Goal: Information Seeking & Learning: Check status

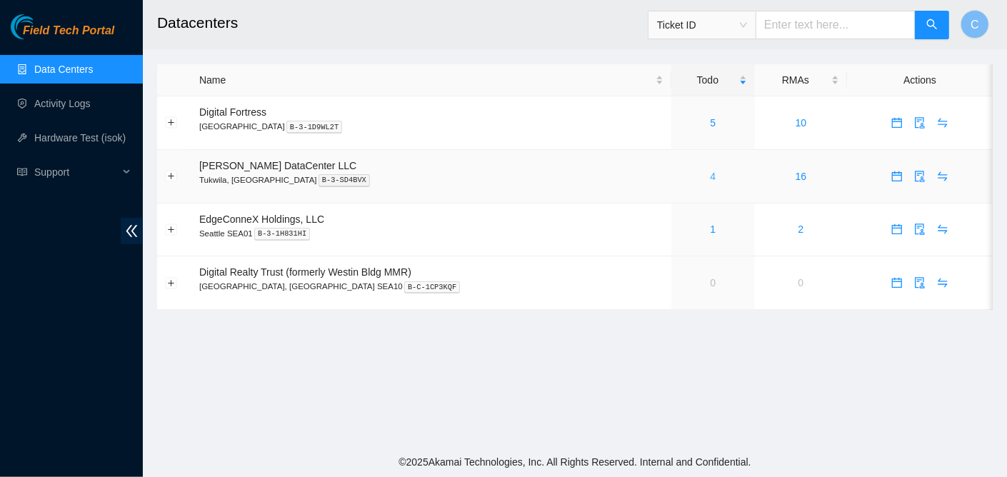
click at [710, 176] on link "4" at bounding box center [713, 176] width 6 height 11
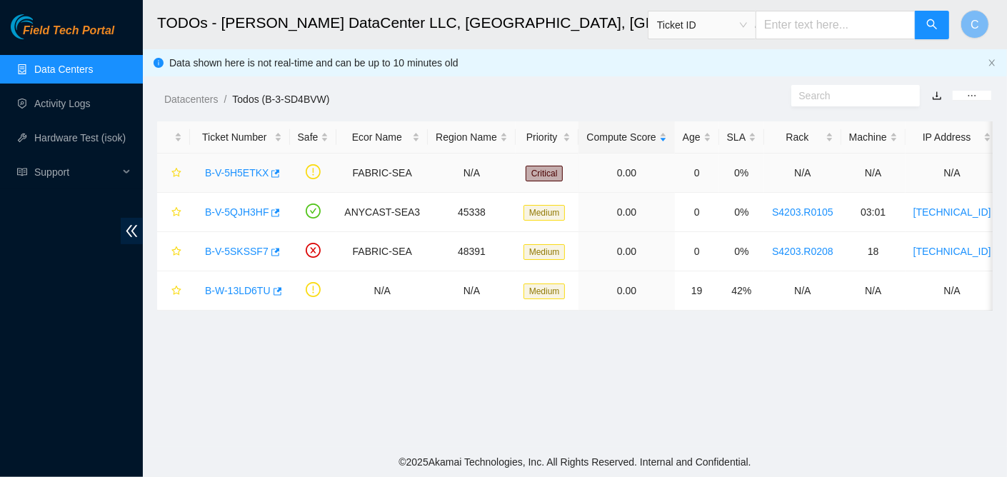
click at [236, 175] on link "B-V-5H5ETKX" at bounding box center [237, 172] width 64 height 11
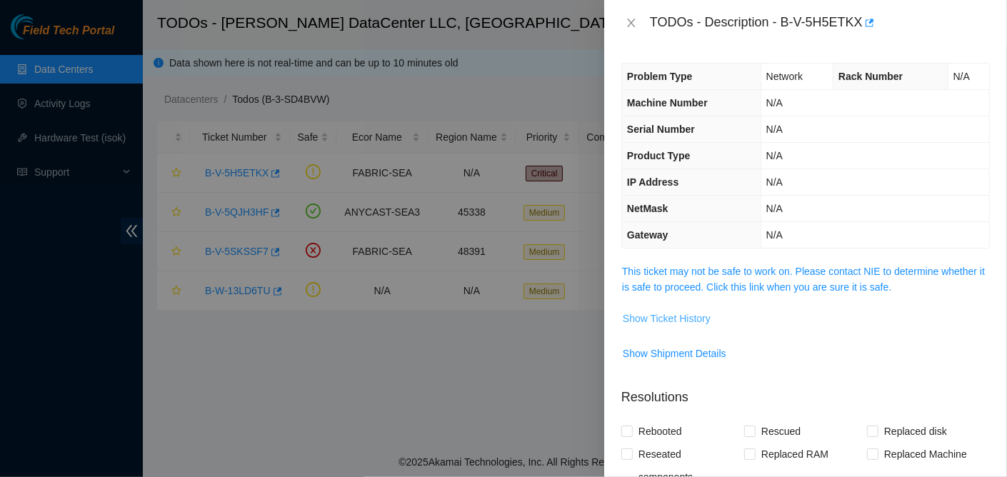
click at [693, 313] on span "Show Ticket History" at bounding box center [667, 319] width 88 height 16
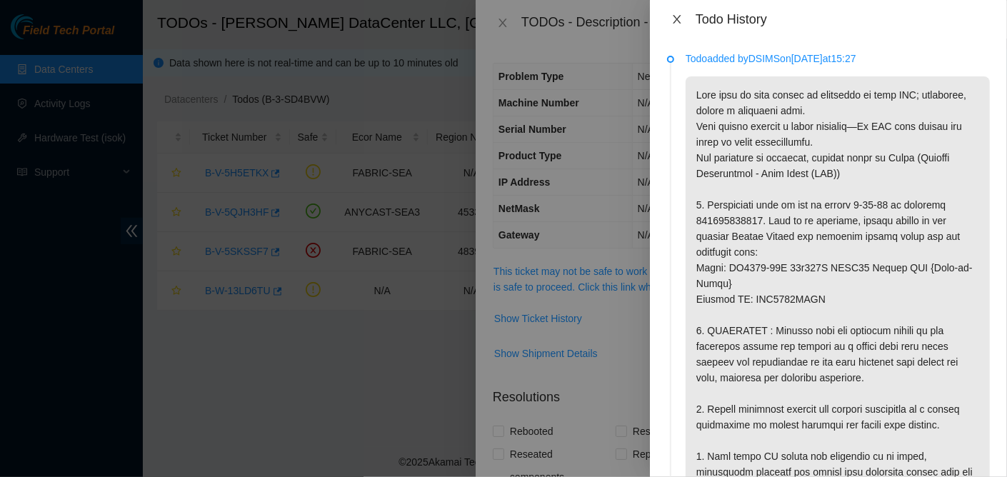
click at [675, 19] on icon "close" at bounding box center [676, 19] width 11 height 11
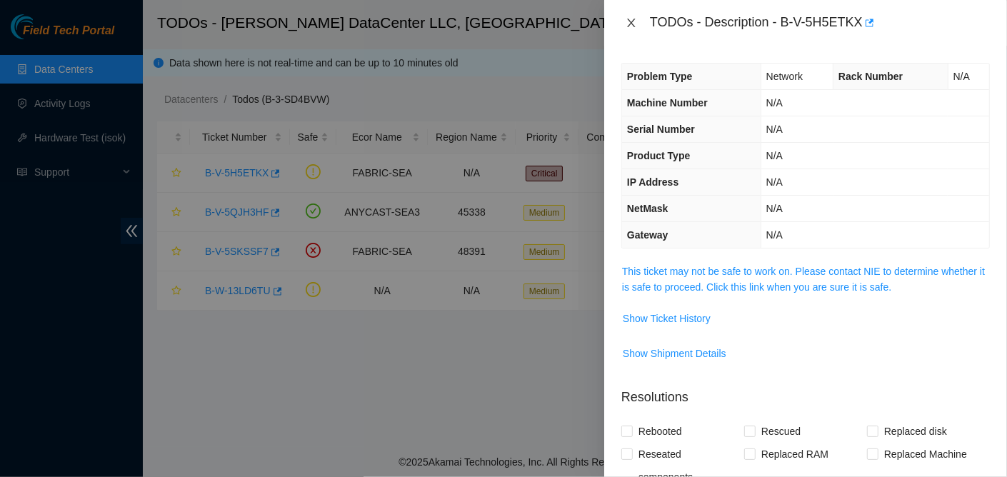
click at [626, 21] on icon "close" at bounding box center [630, 22] width 11 height 11
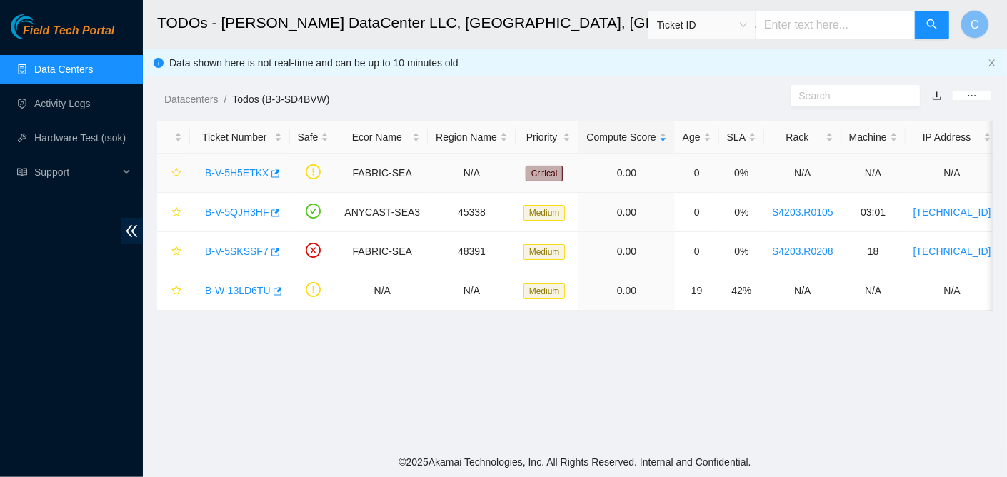
click at [243, 171] on link "B-V-5H5ETKX" at bounding box center [237, 172] width 64 height 11
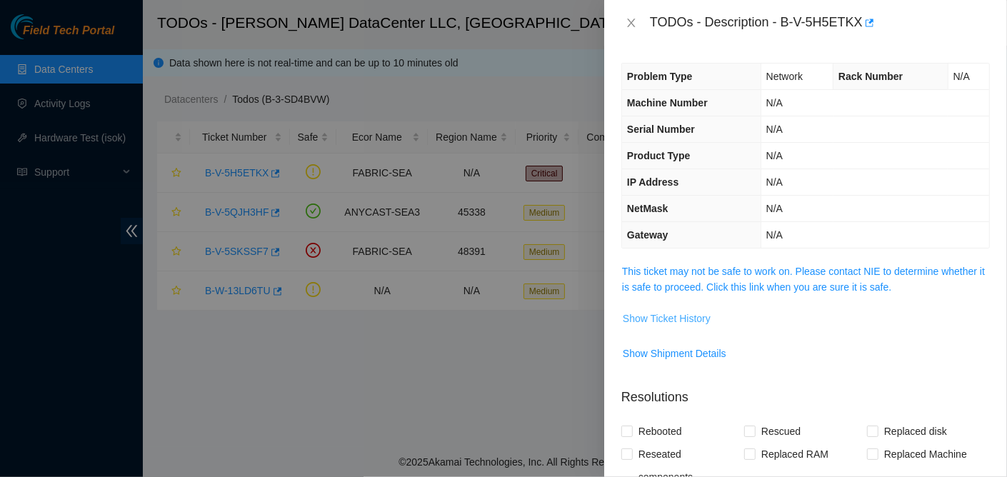
click at [658, 311] on span "Show Ticket History" at bounding box center [667, 319] width 88 height 16
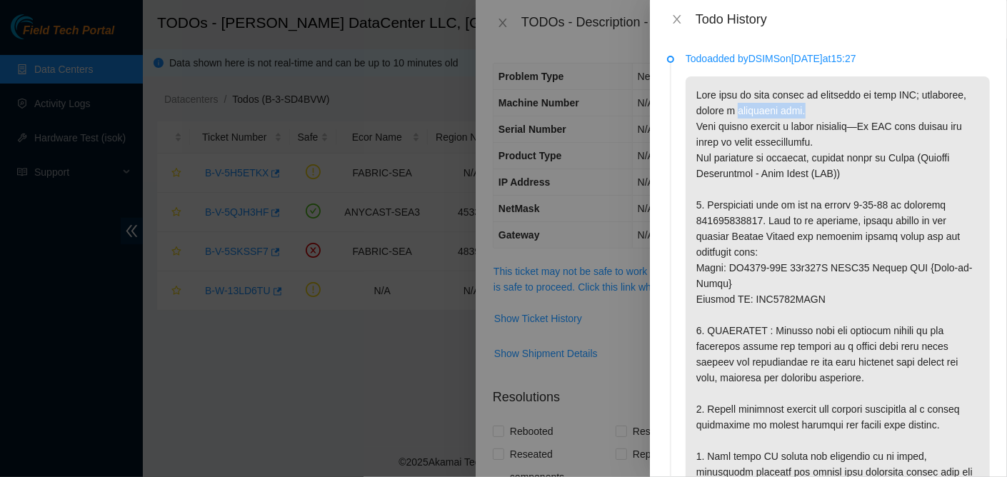
drag, startPoint x: 742, startPoint y: 114, endPoint x: 807, endPoint y: 112, distance: 65.0
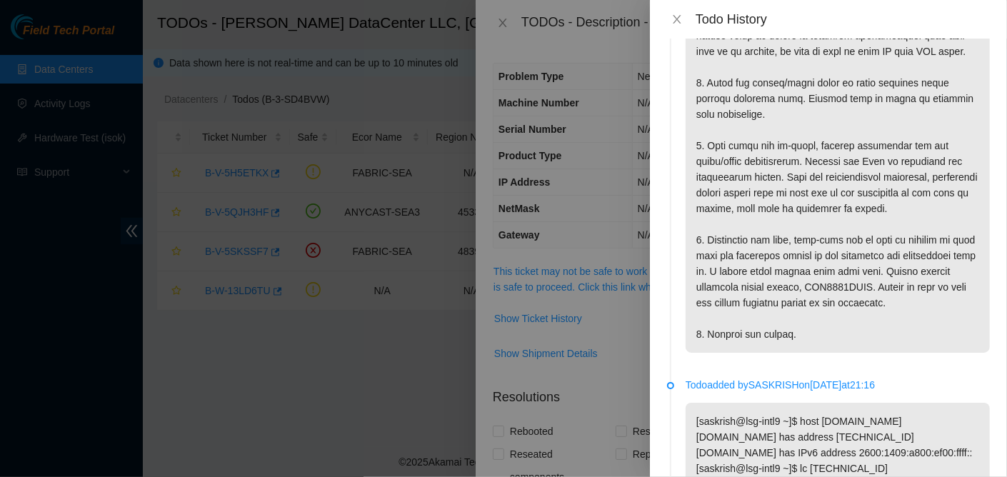
scroll to position [571, 0]
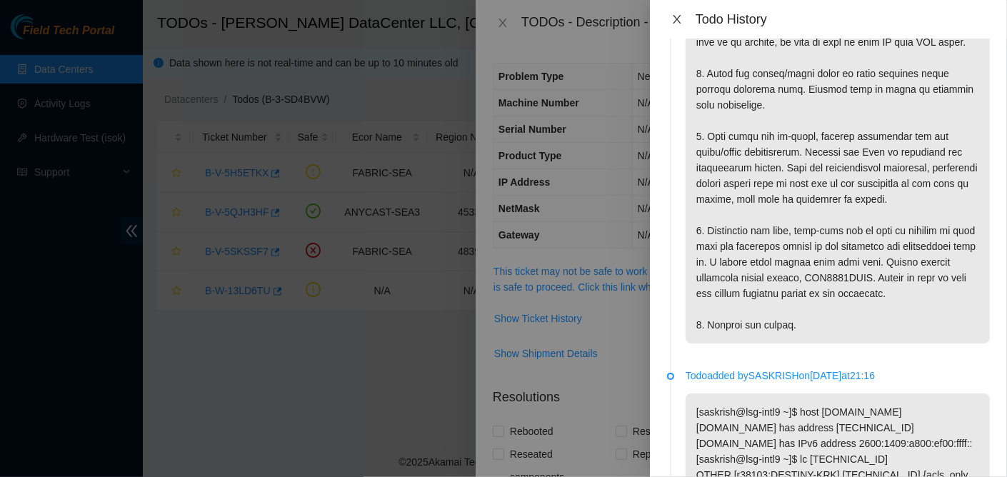
click at [680, 21] on icon "close" at bounding box center [676, 19] width 11 height 11
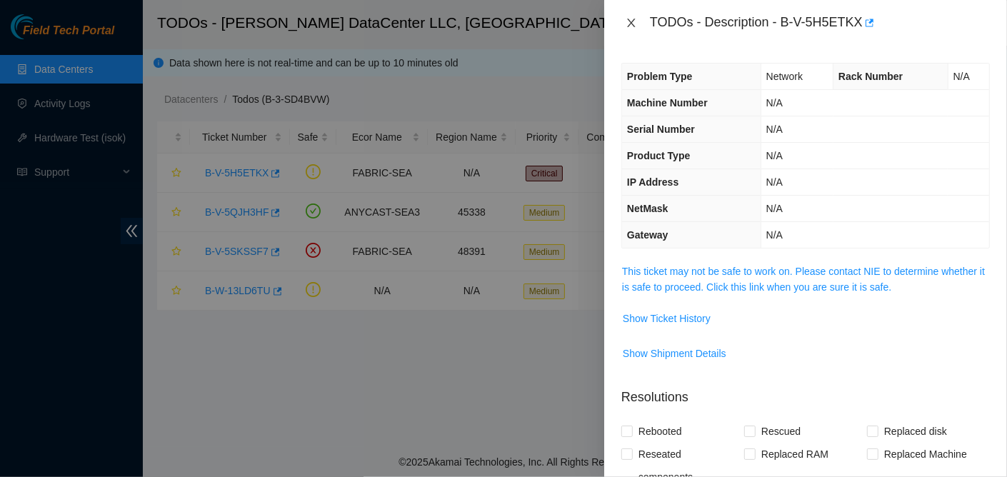
click at [635, 21] on icon "close" at bounding box center [630, 22] width 11 height 11
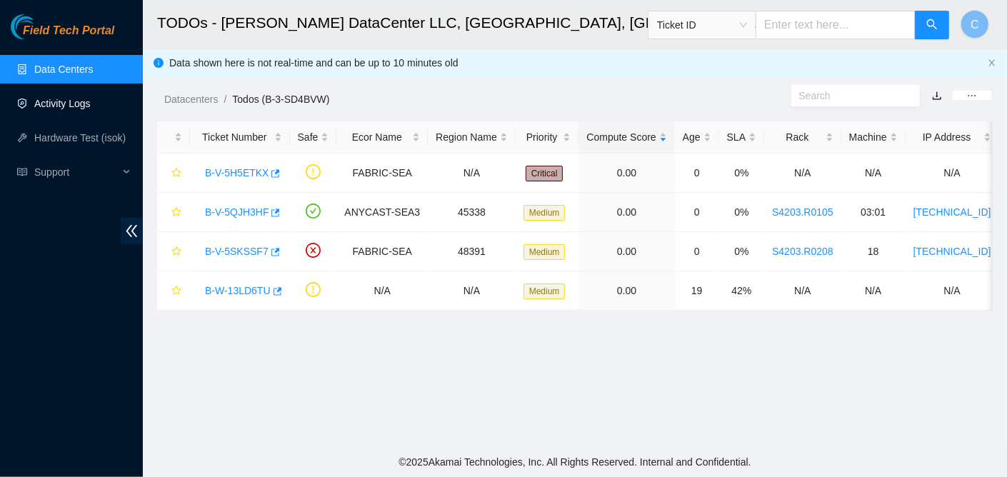
click at [58, 64] on link "Data Centers" at bounding box center [63, 69] width 59 height 11
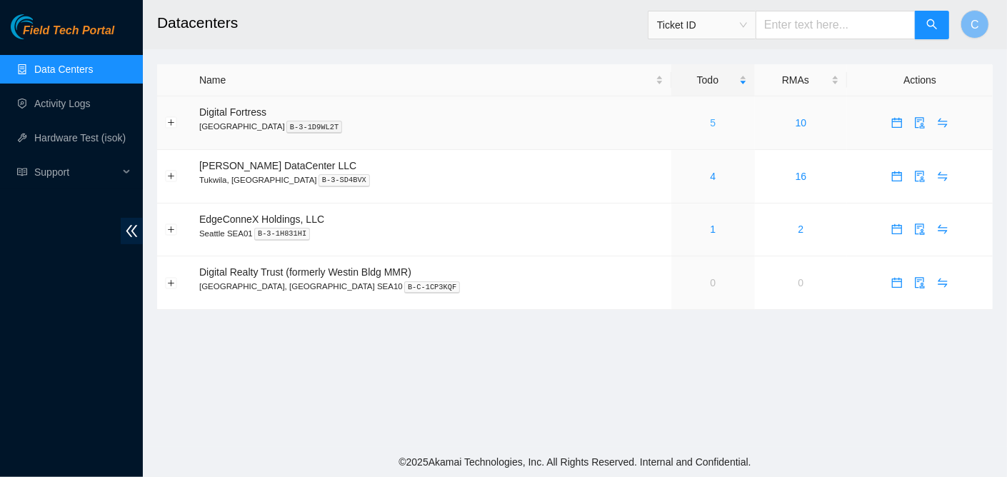
click at [710, 123] on link "5" at bounding box center [713, 122] width 6 height 11
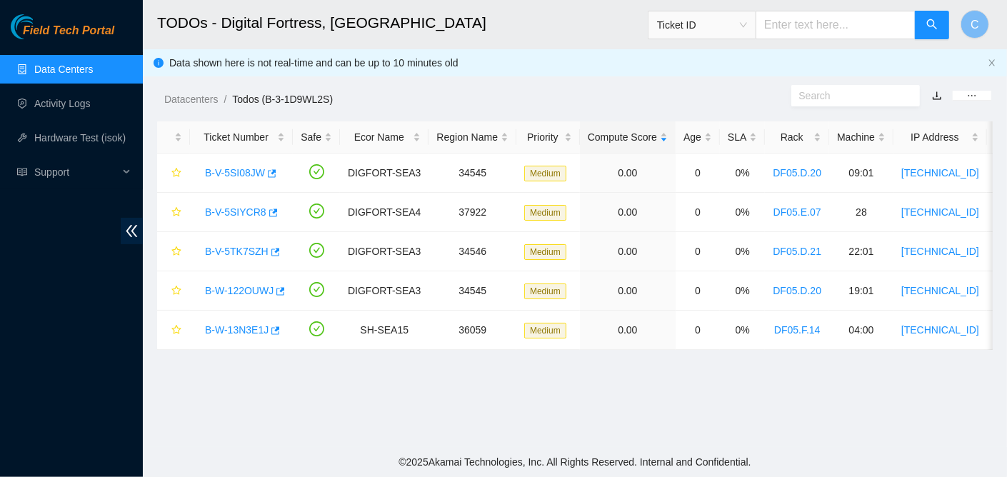
click at [58, 75] on link "Data Centers" at bounding box center [63, 69] width 59 height 11
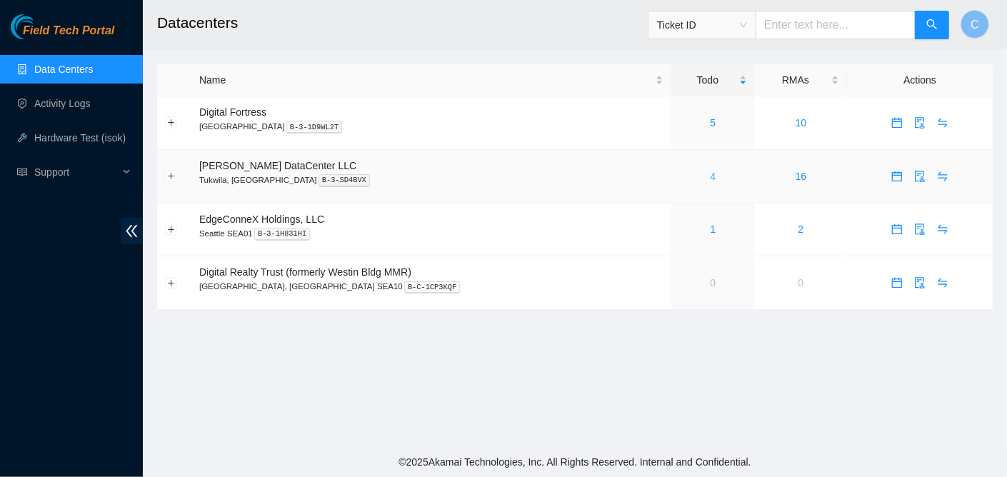
click at [710, 175] on link "4" at bounding box center [713, 176] width 6 height 11
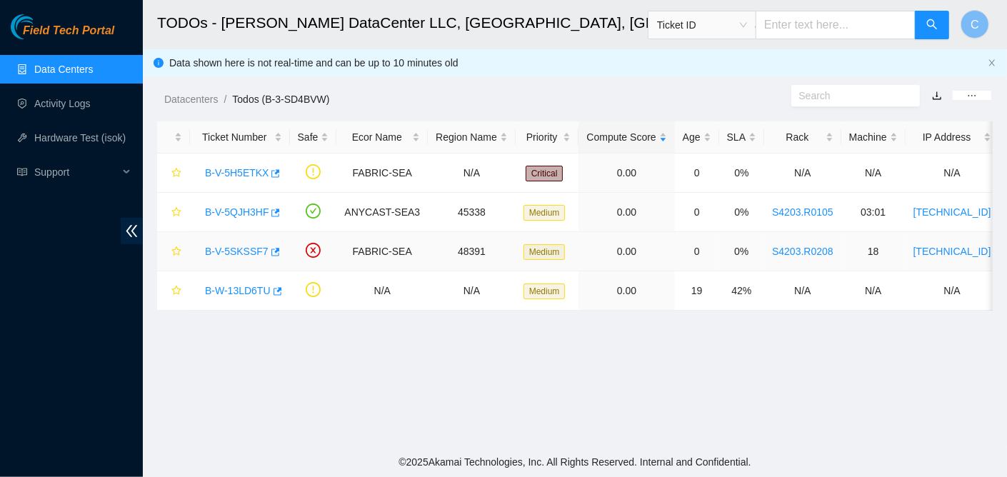
click at [235, 248] on link "B-V-5SKSSF7" at bounding box center [237, 251] width 64 height 11
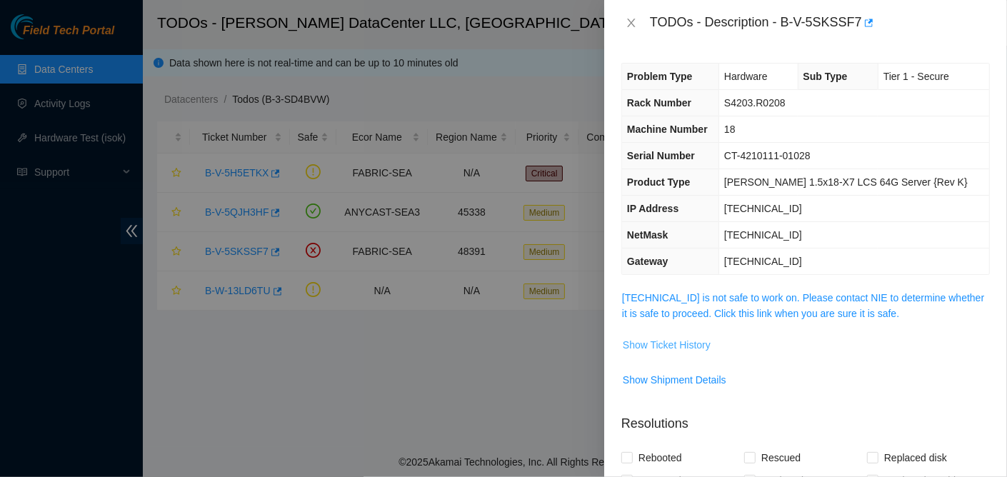
click at [698, 340] on span "Show Ticket History" at bounding box center [667, 345] width 88 height 16
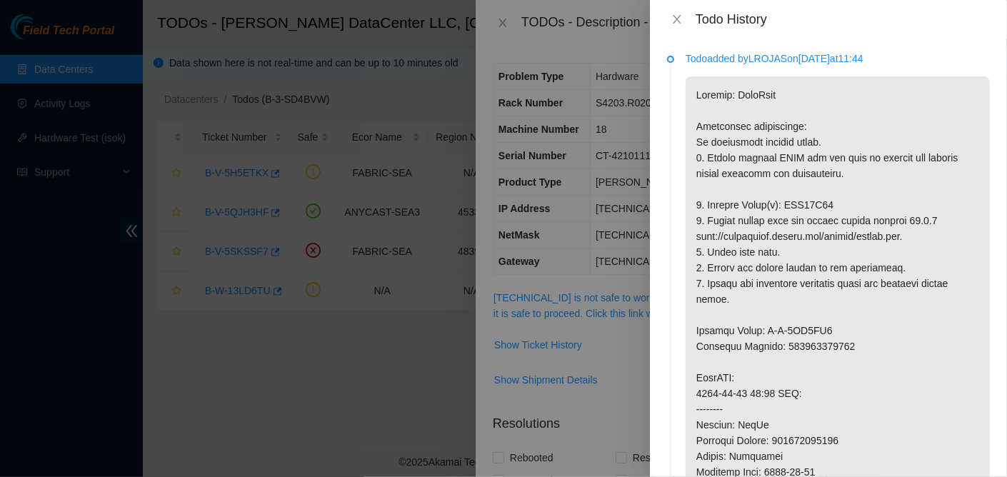
scroll to position [71, 0]
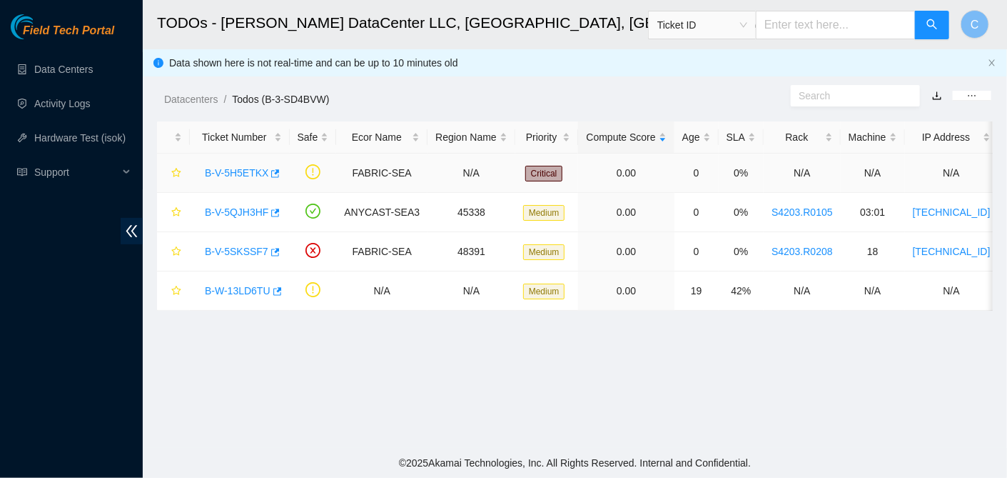
click at [246, 174] on link "B-V-5H5ETKX" at bounding box center [237, 172] width 64 height 11
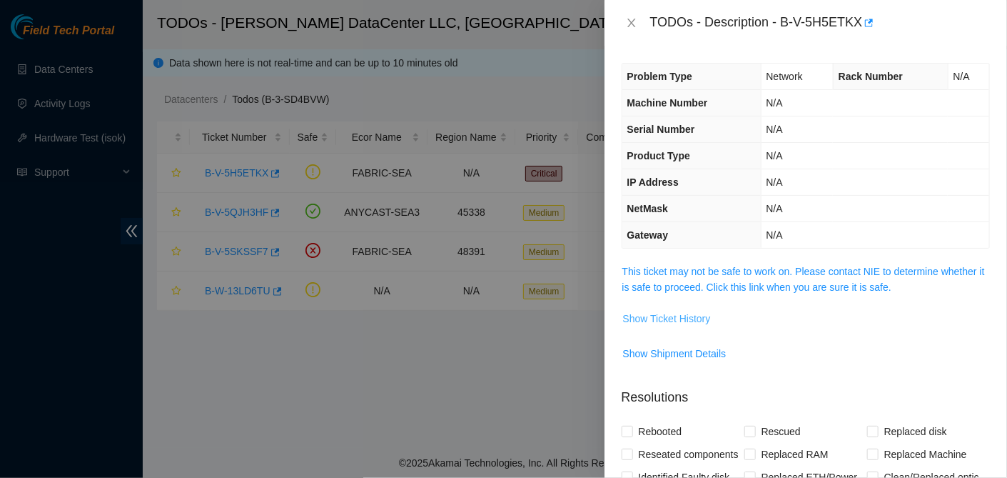
click at [658, 318] on span "Show Ticket History" at bounding box center [667, 319] width 88 height 16
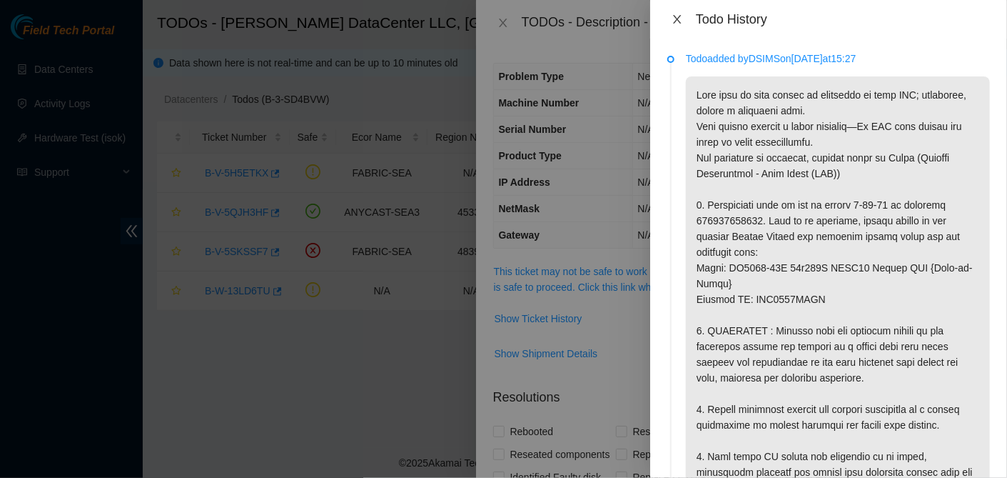
click at [680, 21] on icon "close" at bounding box center [677, 19] width 11 height 11
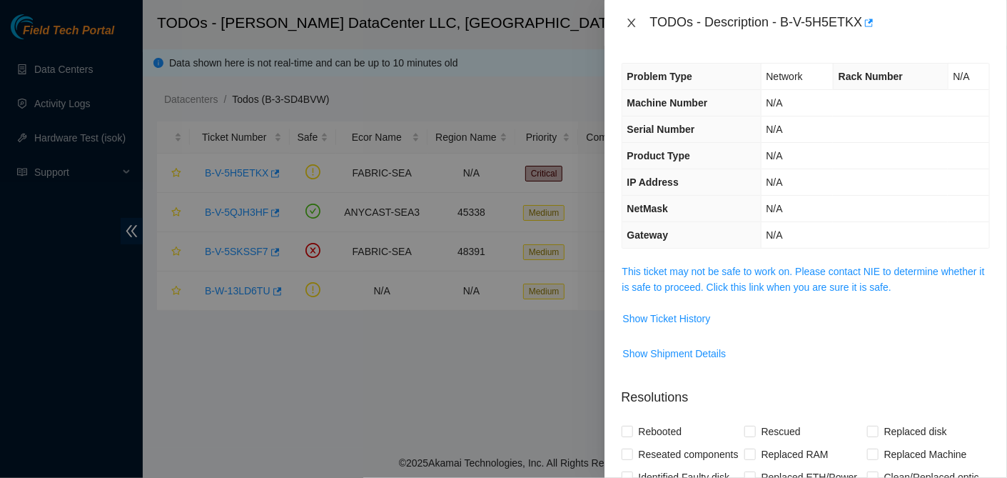
click at [636, 23] on icon "close" at bounding box center [631, 22] width 11 height 11
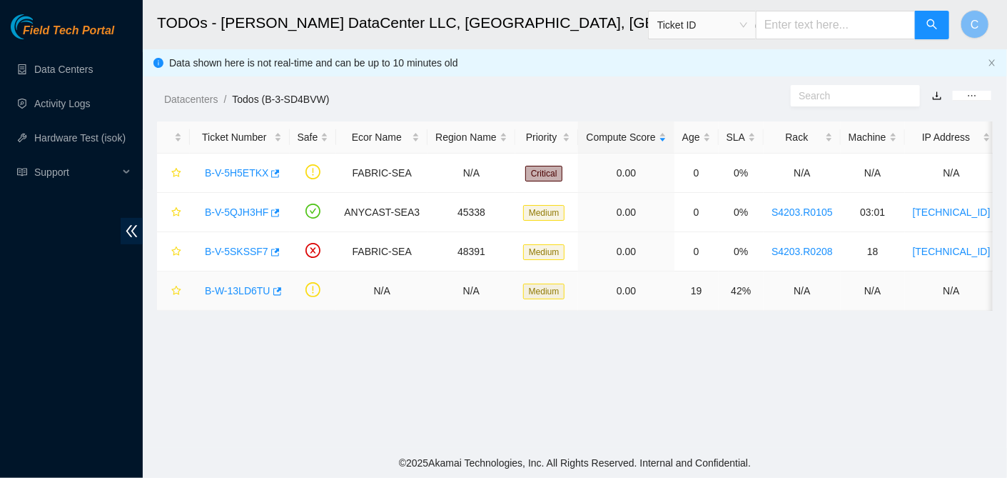
click at [241, 285] on link "B-W-13LD6TU" at bounding box center [238, 290] width 66 height 11
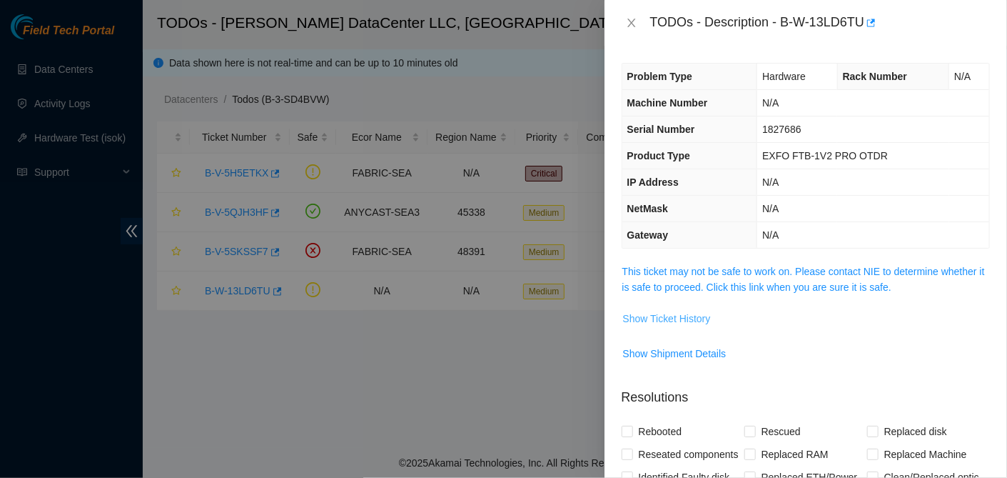
click at [664, 316] on span "Show Ticket History" at bounding box center [667, 319] width 88 height 16
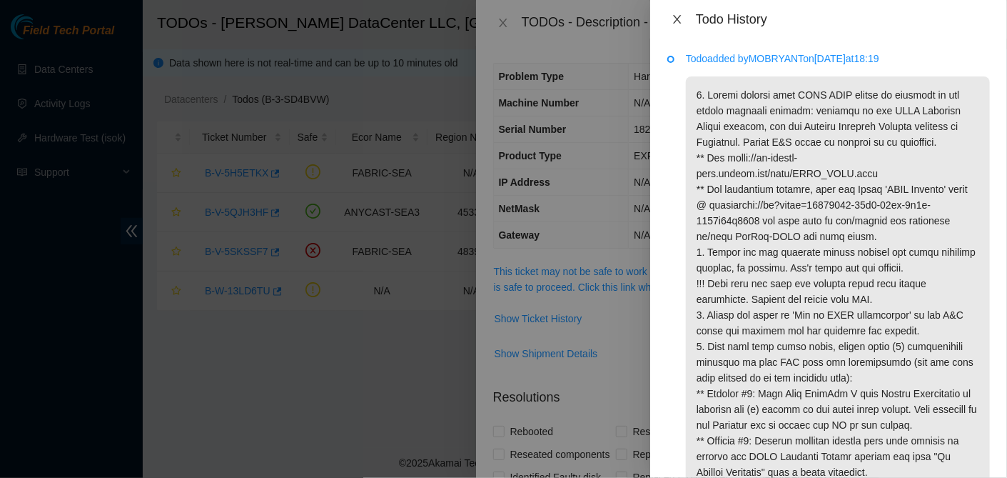
click at [678, 18] on icon "close" at bounding box center [677, 19] width 11 height 11
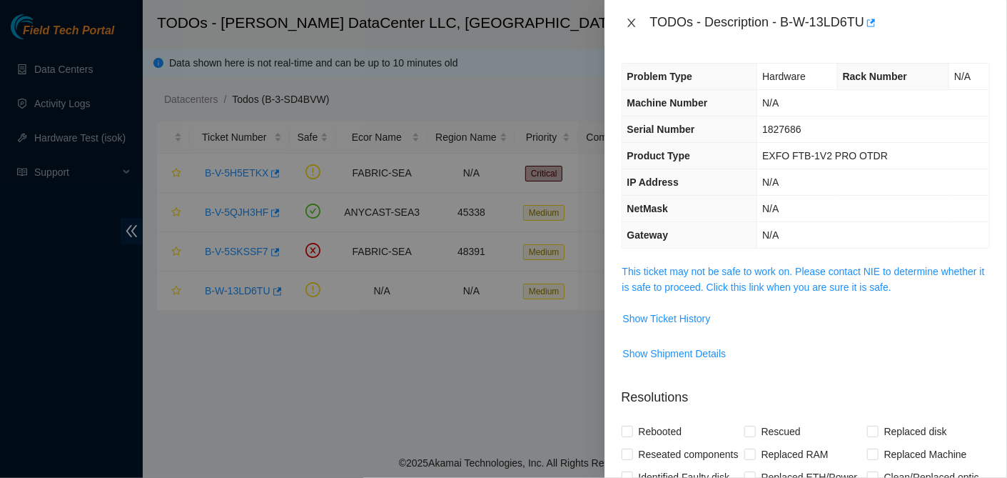
click at [632, 23] on icon "close" at bounding box center [632, 23] width 8 height 9
